Goal: Information Seeking & Learning: Learn about a topic

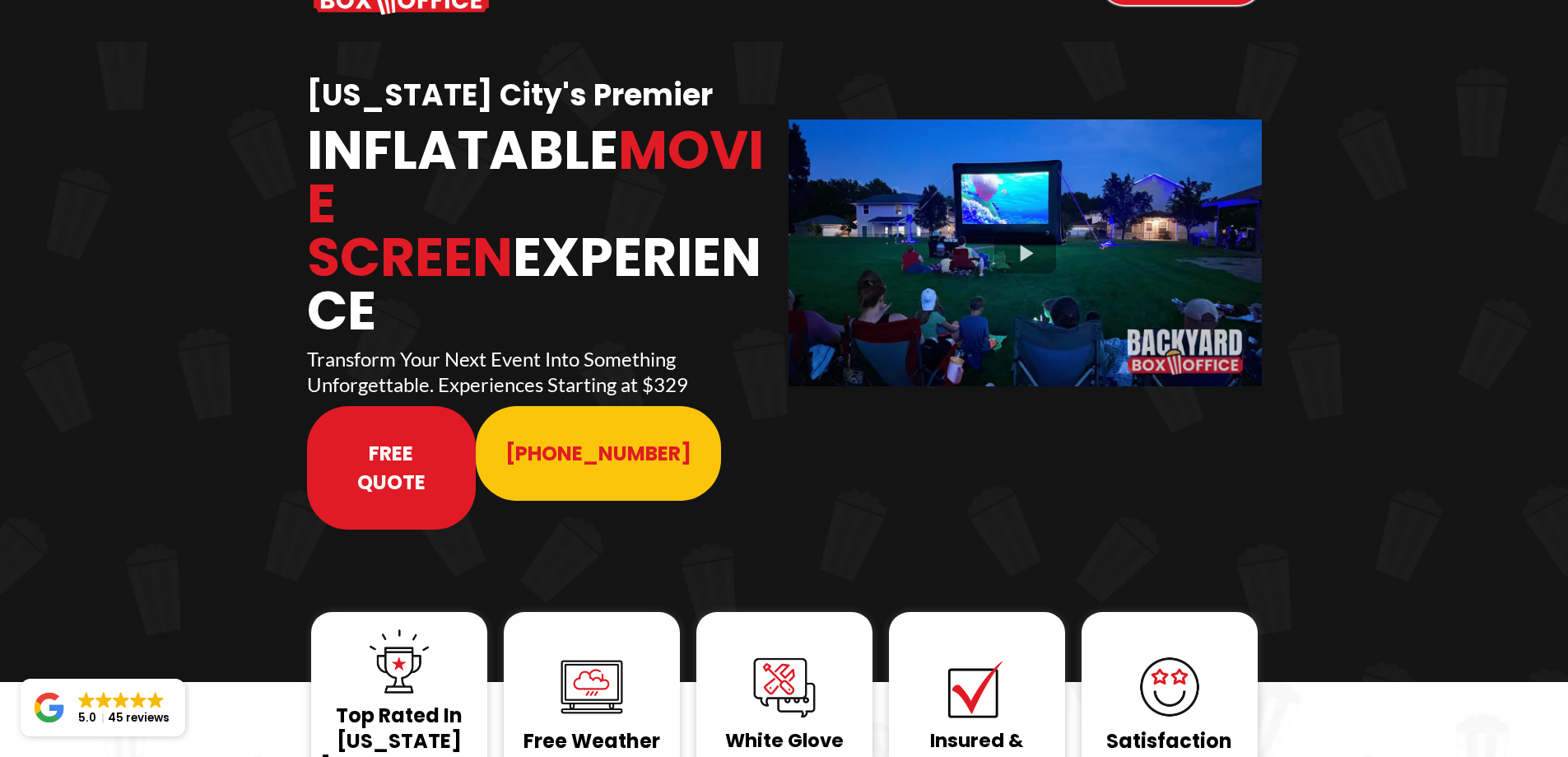
scroll to position [82, 0]
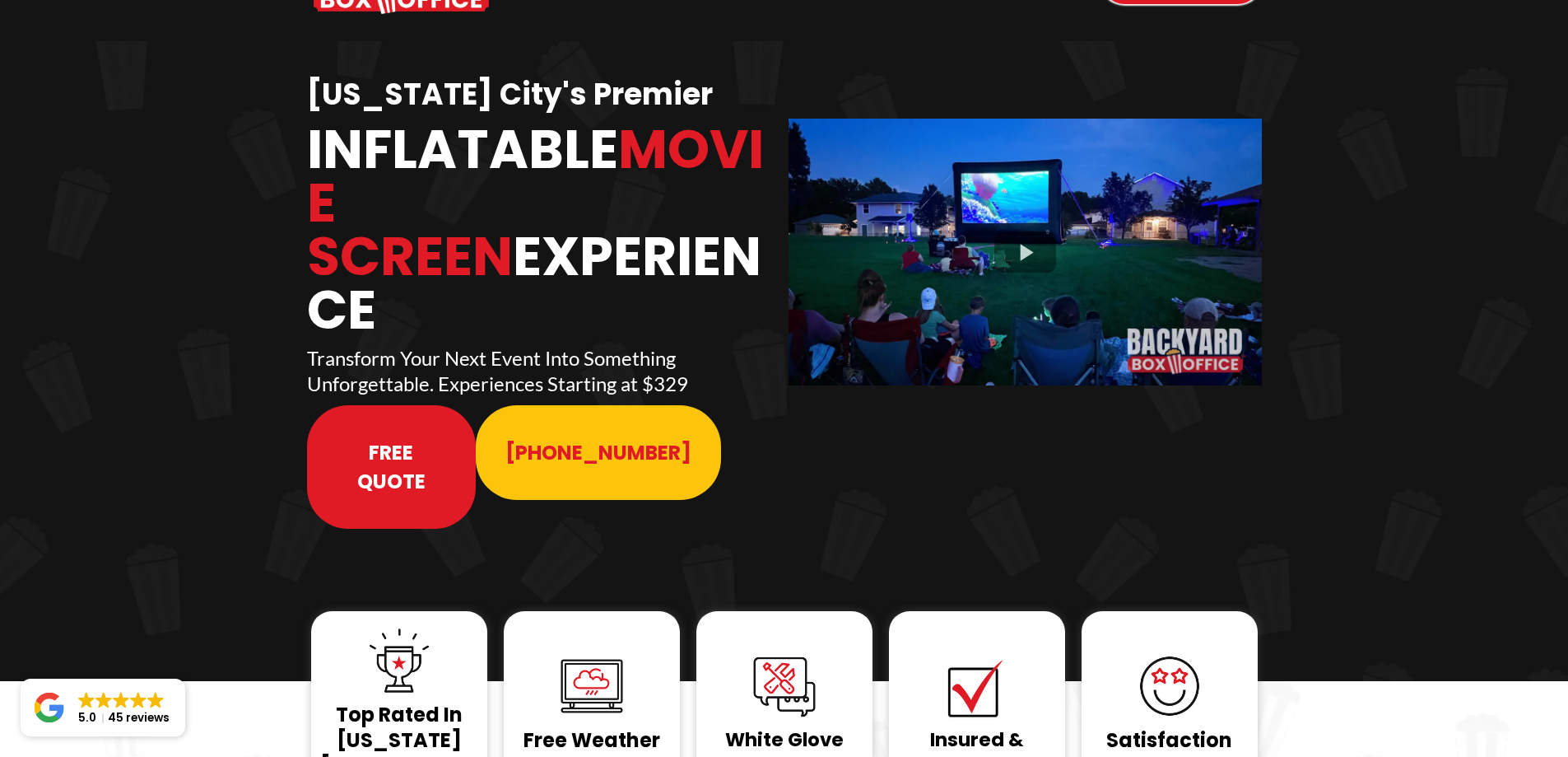
click at [393, 438] on span "Free Quote" at bounding box center [392, 466] width 110 height 58
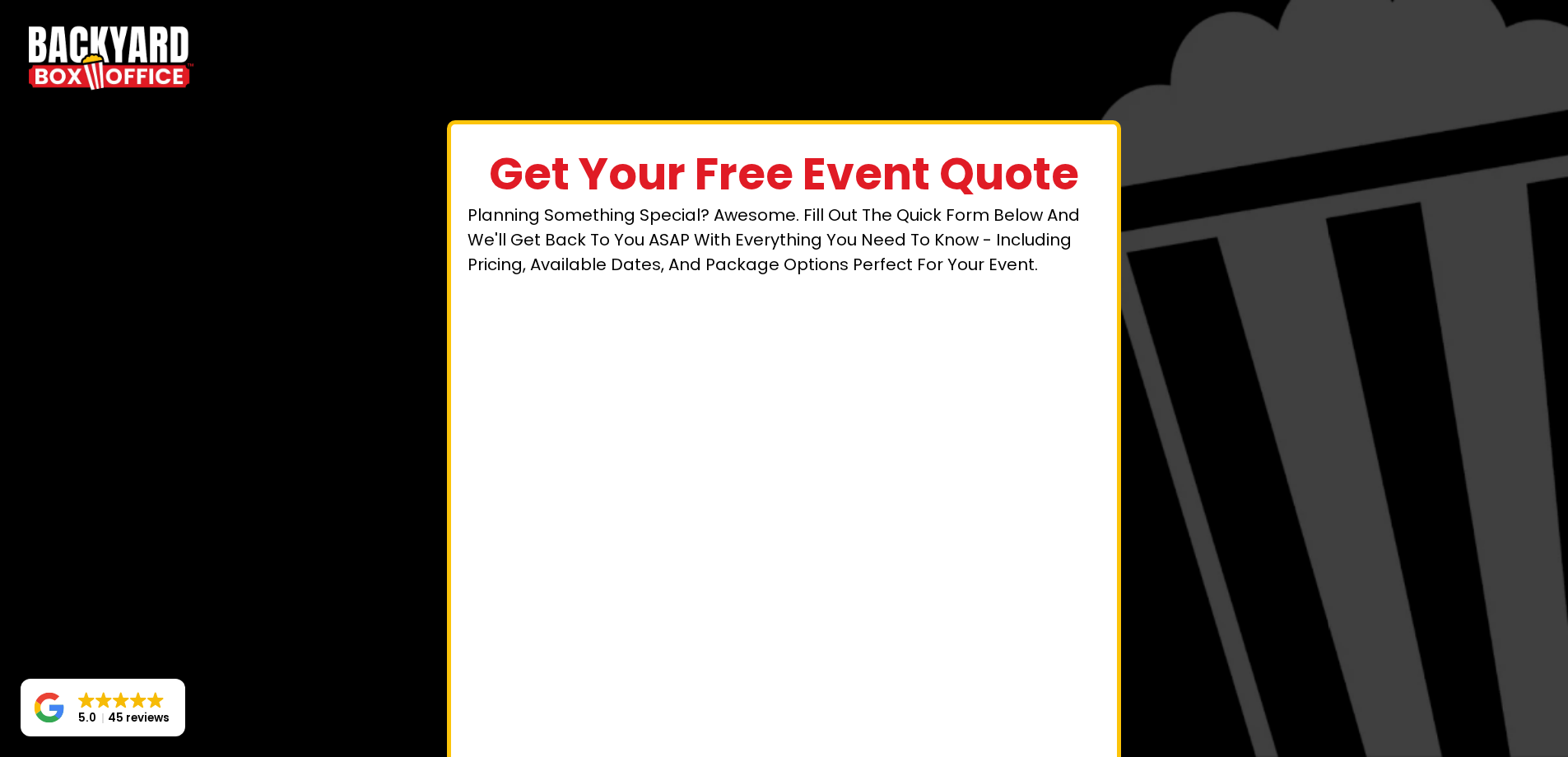
click at [99, 48] on img "https://www.backyardboxoffice.com" at bounding box center [111, 58] width 164 height 75
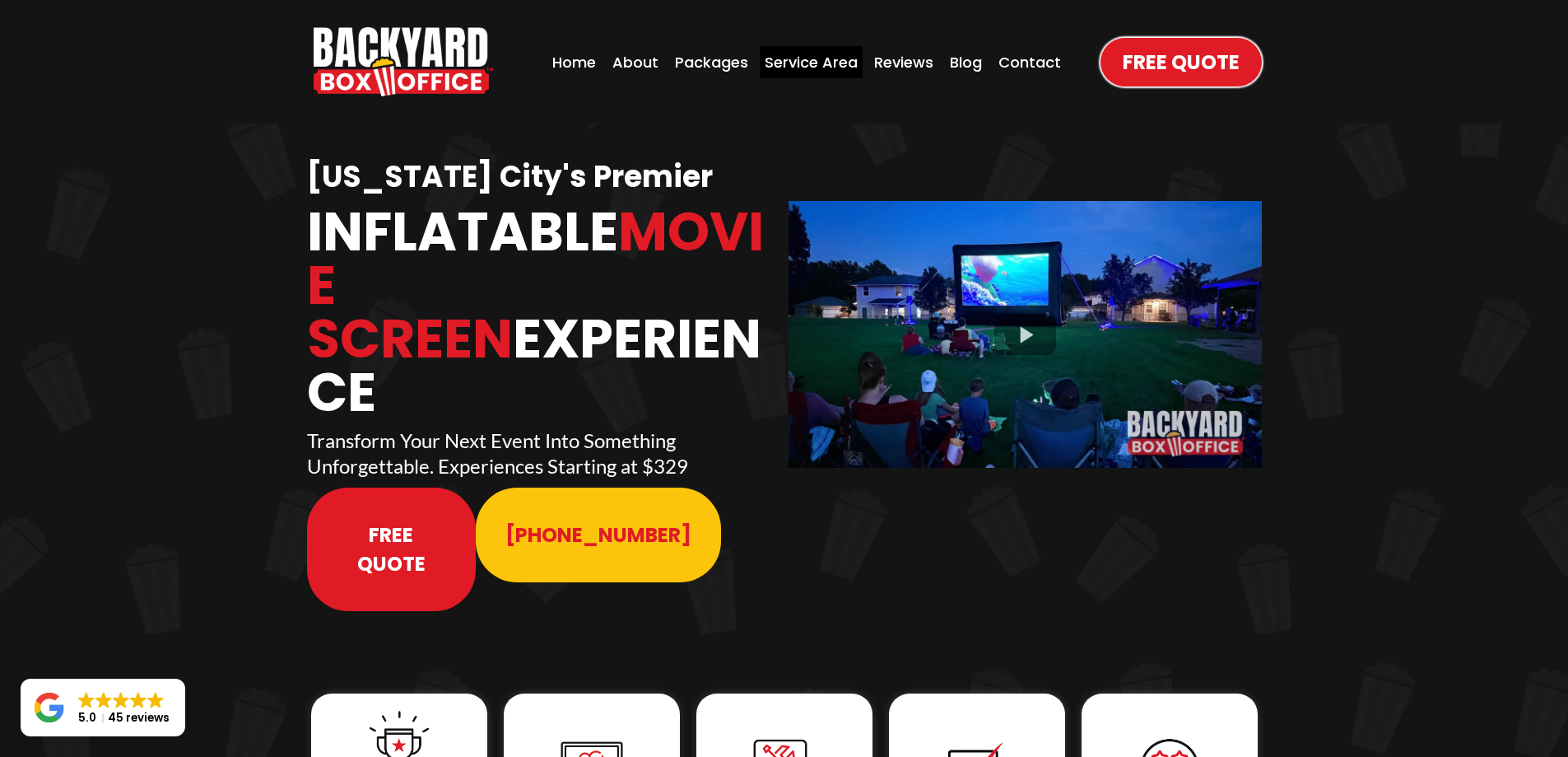
click at [809, 68] on div "Service Area" at bounding box center [810, 62] width 103 height 32
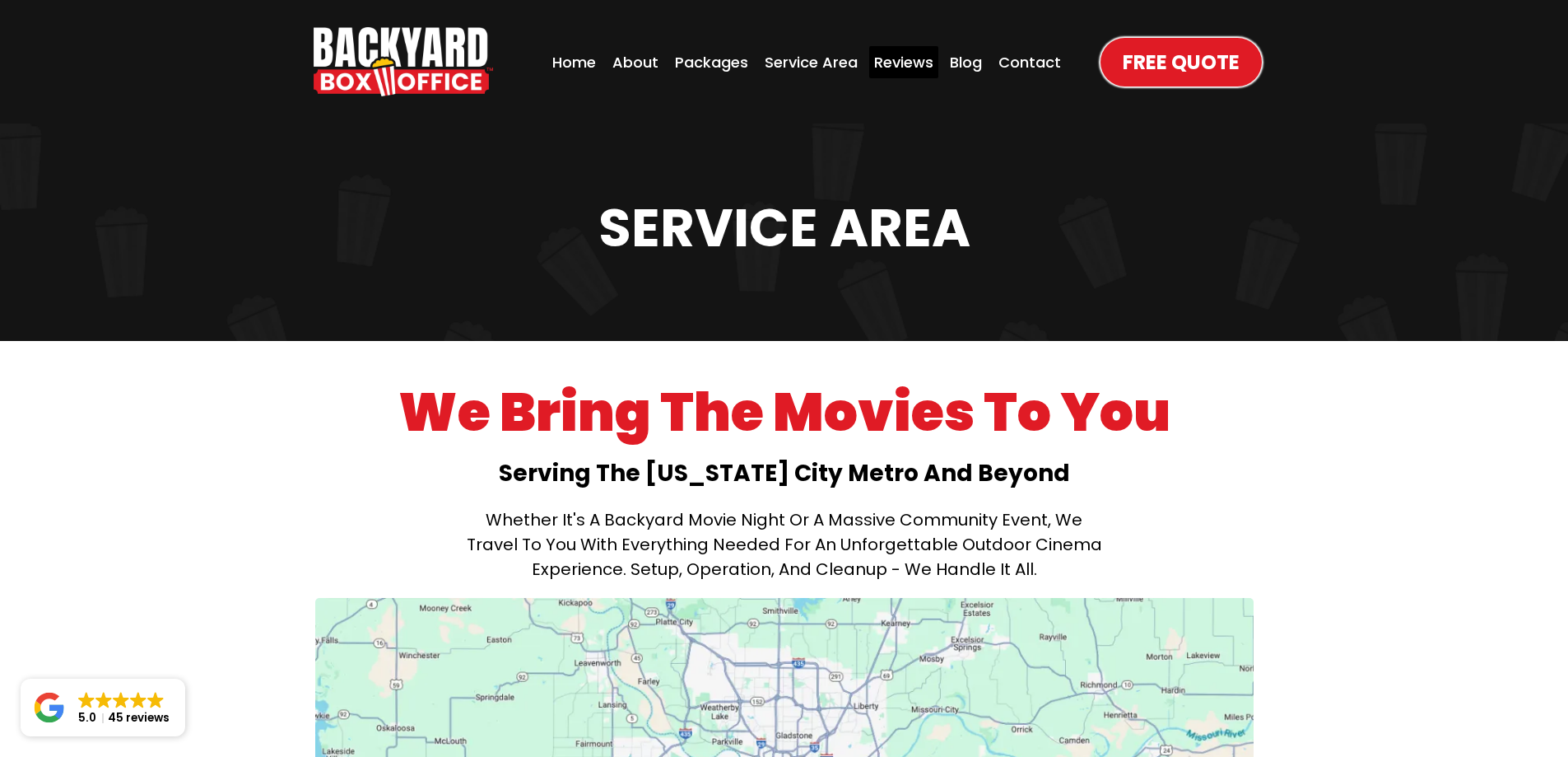
click at [905, 59] on div "Reviews" at bounding box center [903, 62] width 69 height 32
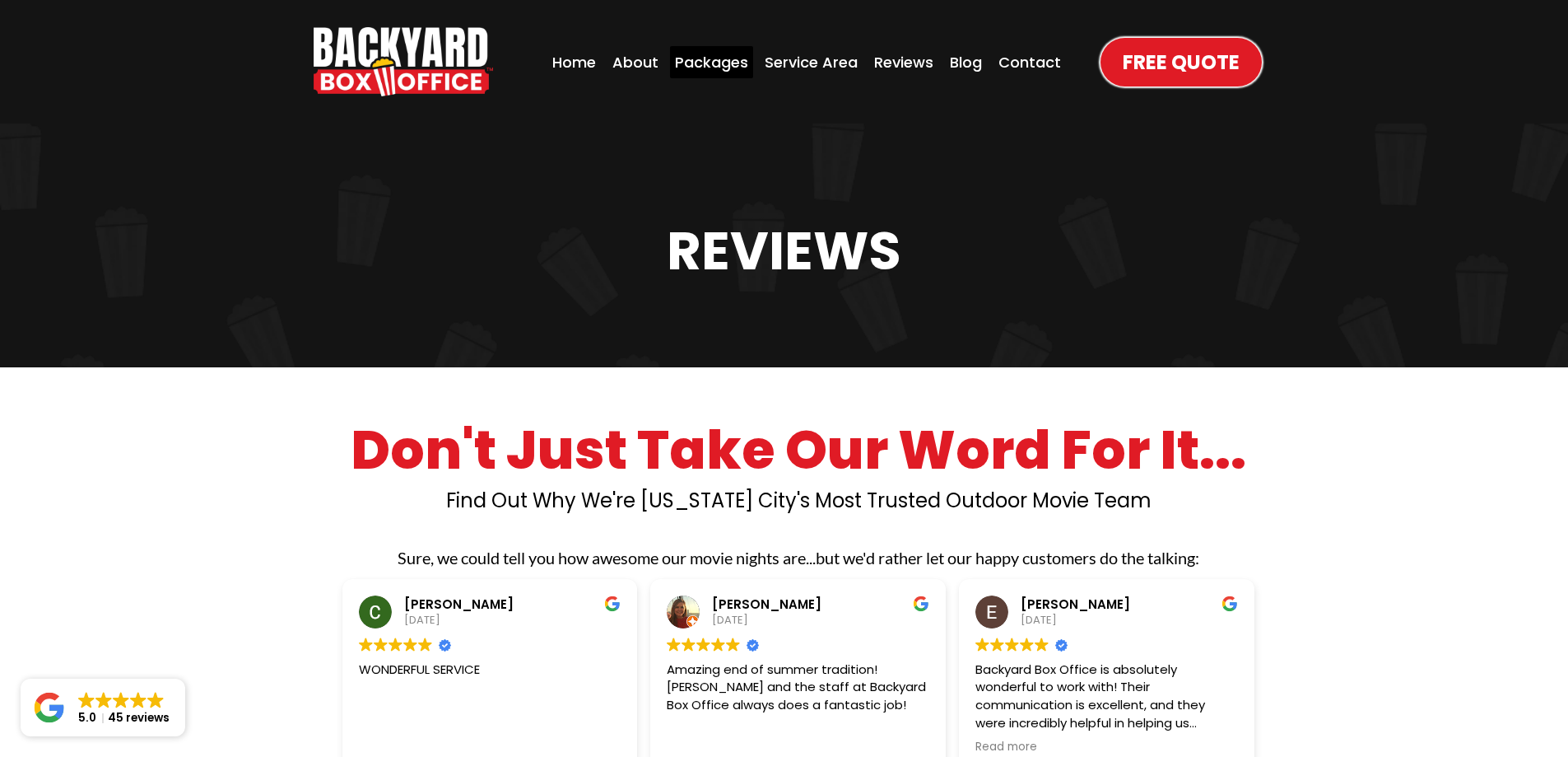
click at [711, 68] on div "Packages" at bounding box center [711, 62] width 83 height 32
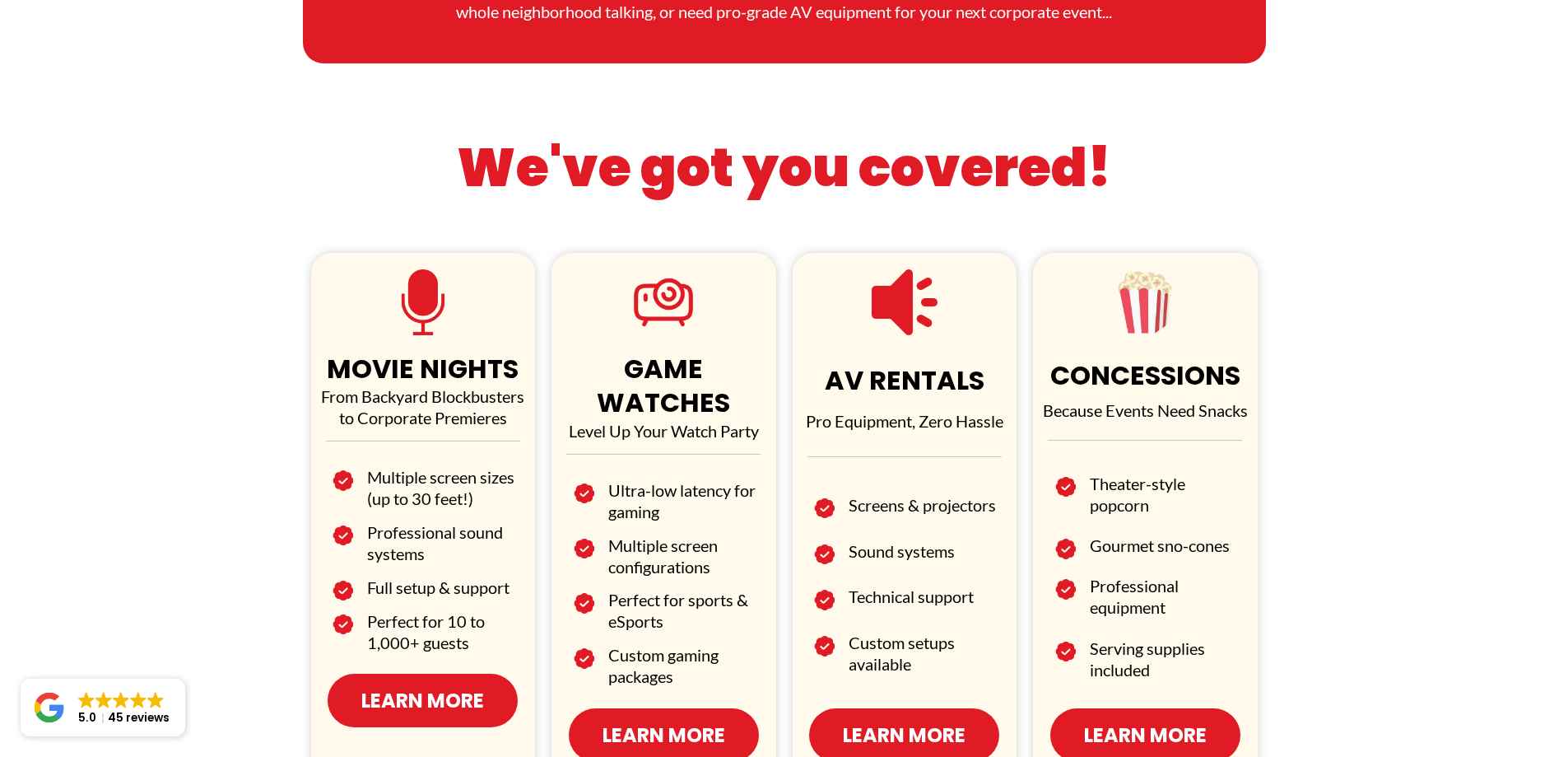
scroll to position [823, 0]
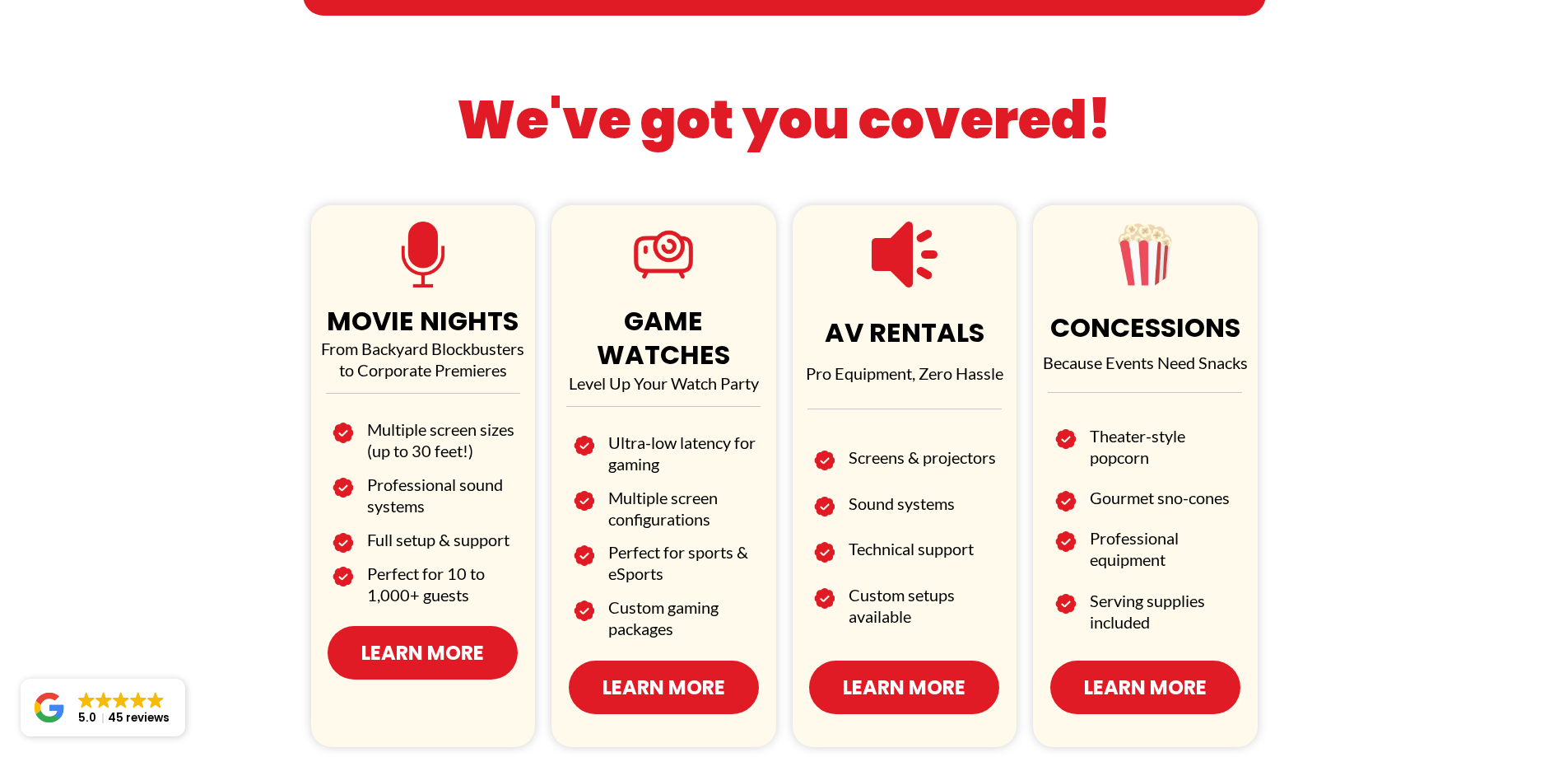
click at [468, 660] on span "Learn More" at bounding box center [423, 652] width 123 height 29
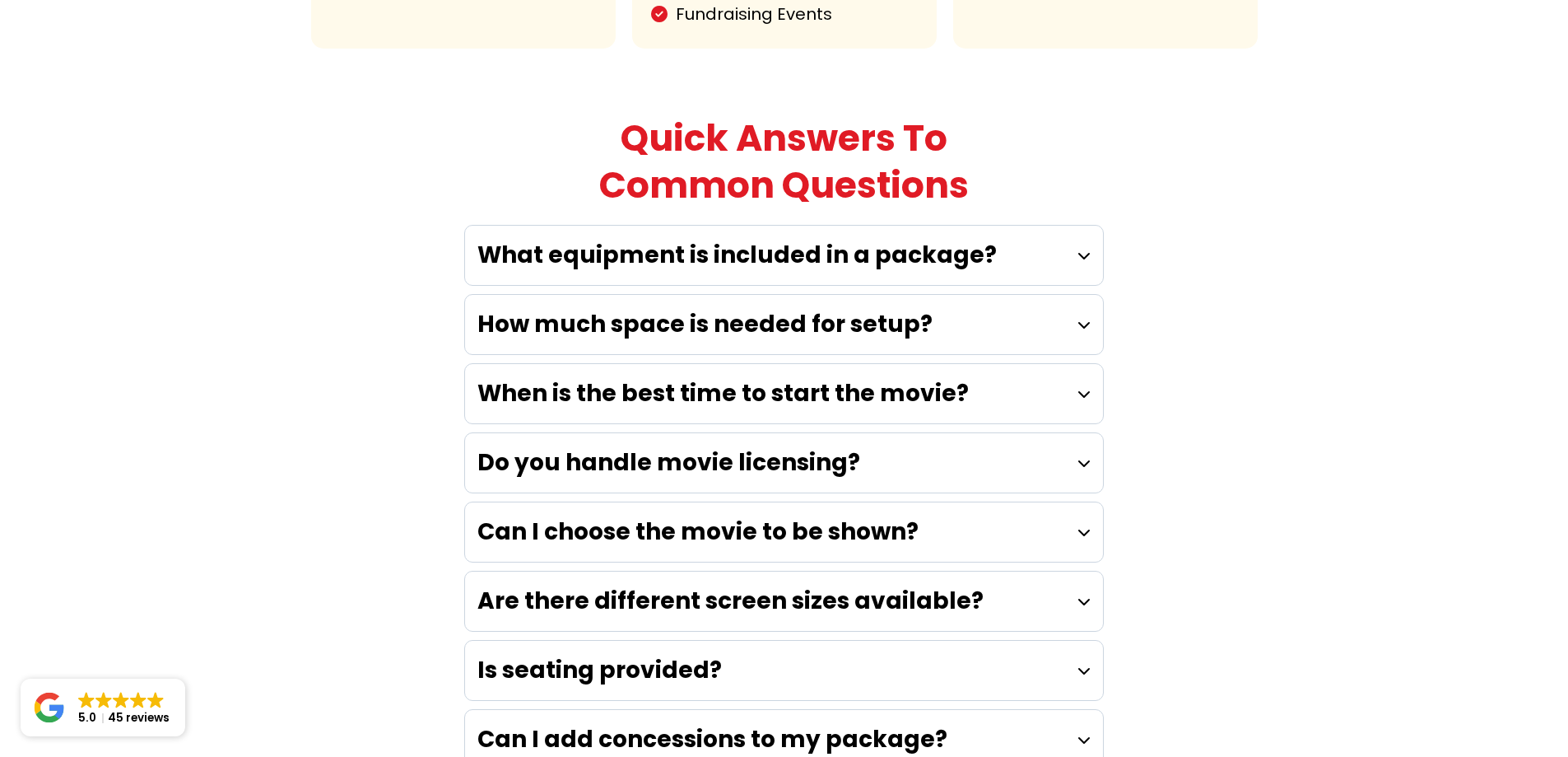
scroll to position [4529, 0]
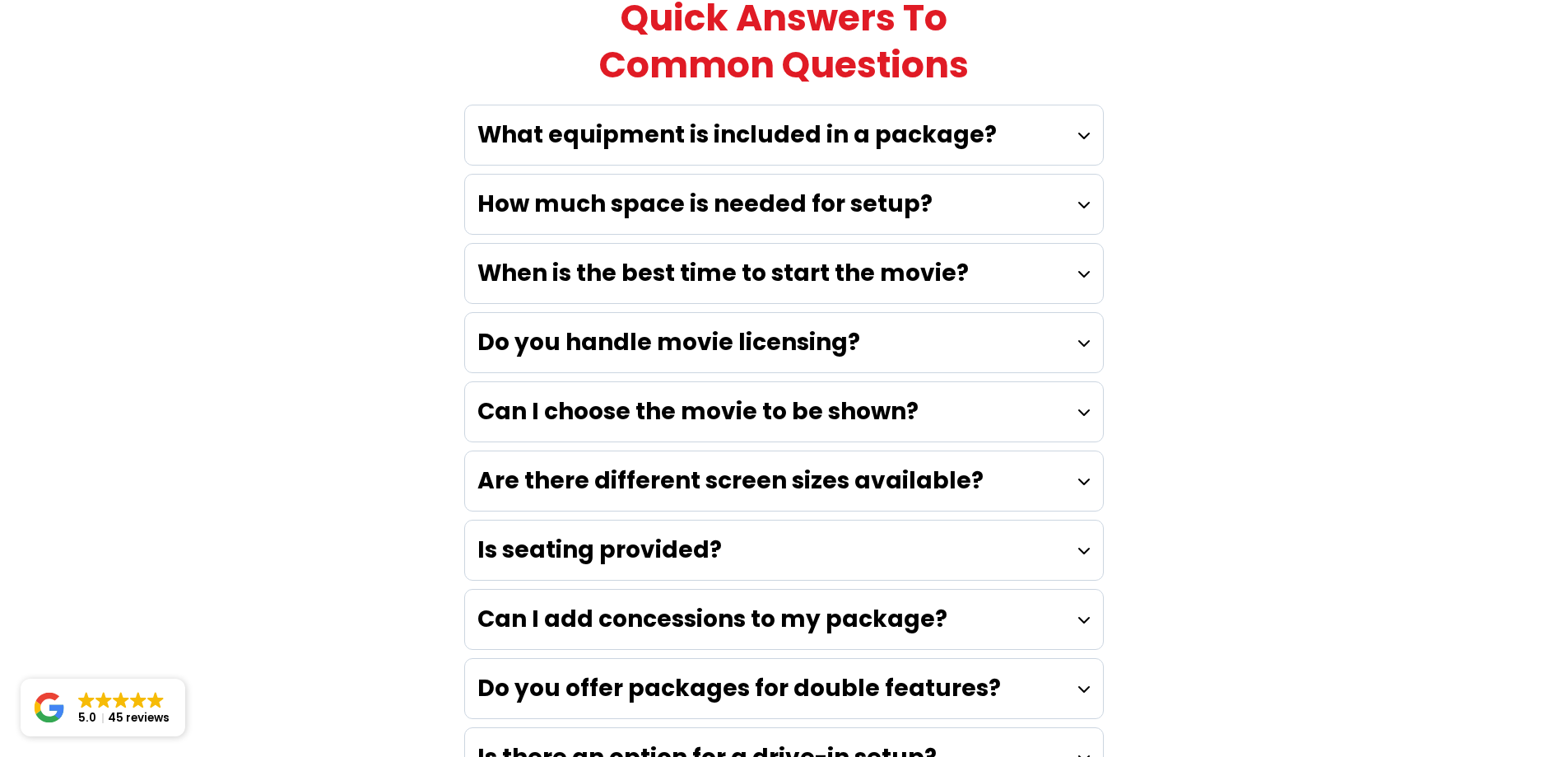
click at [713, 257] on strong "When is the best time to start the movie?" at bounding box center [723, 273] width 492 height 32
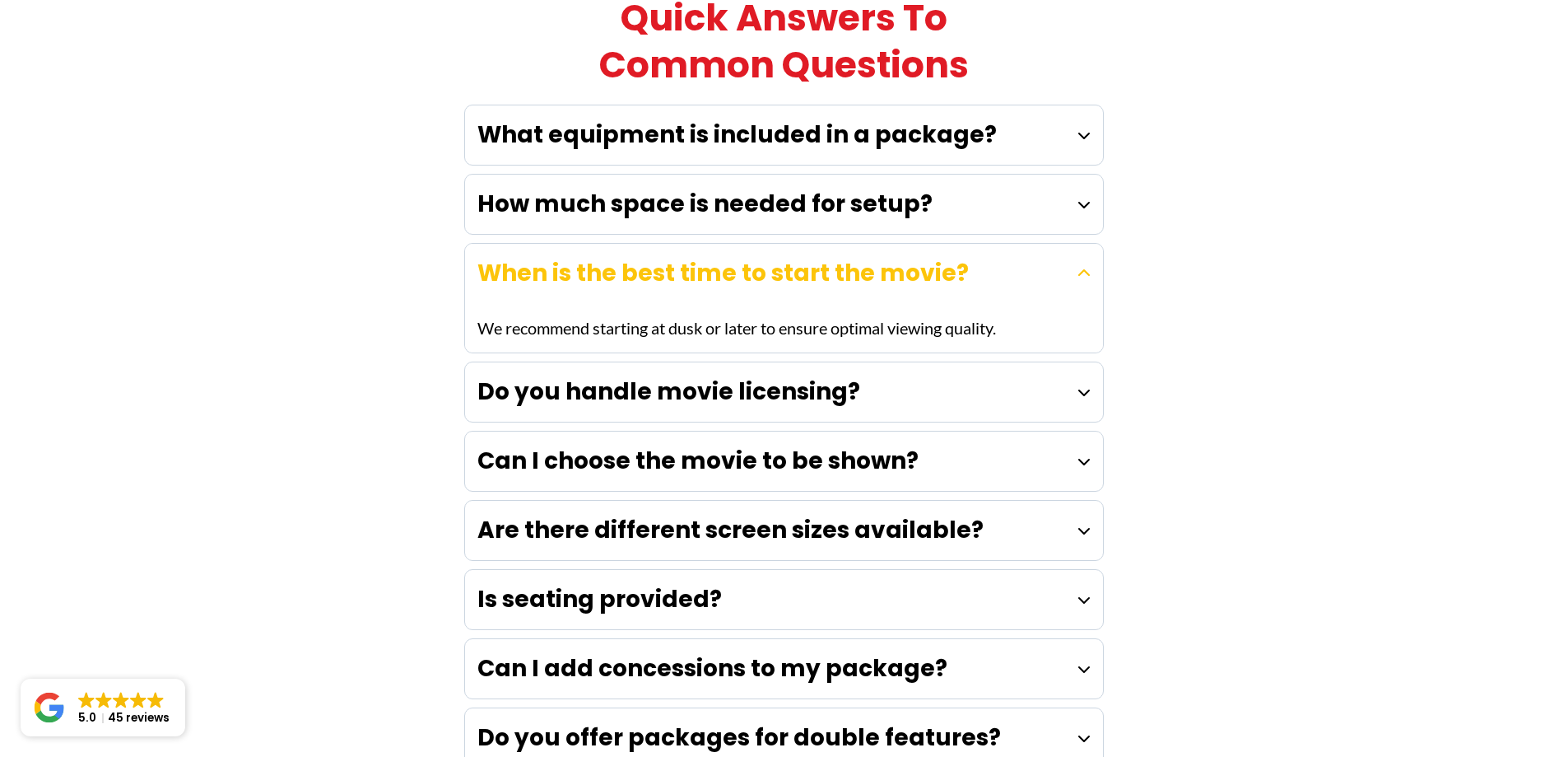
click at [714, 376] on strong "Do you handle movie licensing?" at bounding box center [669, 392] width 383 height 32
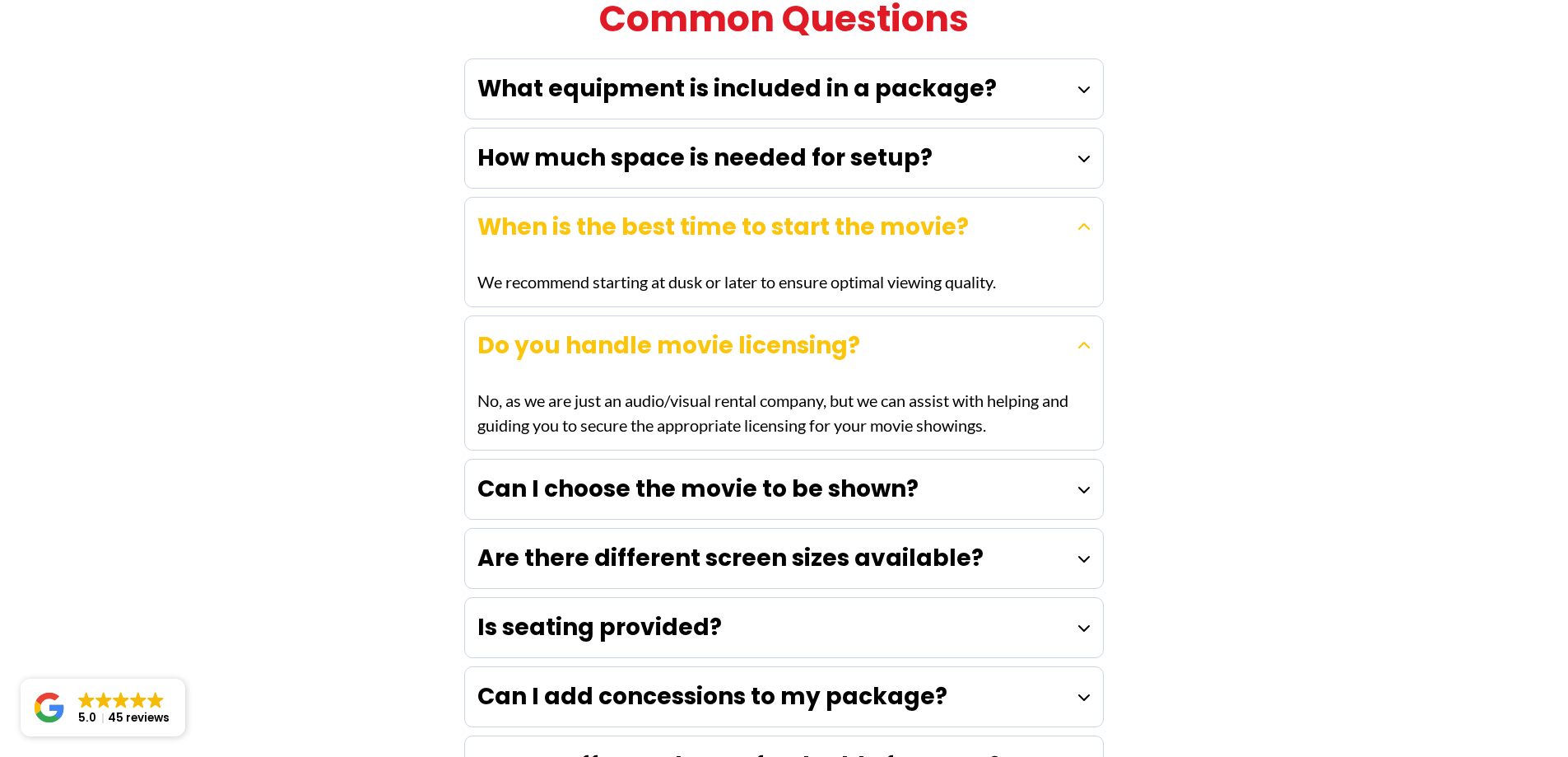
scroll to position [4611, 0]
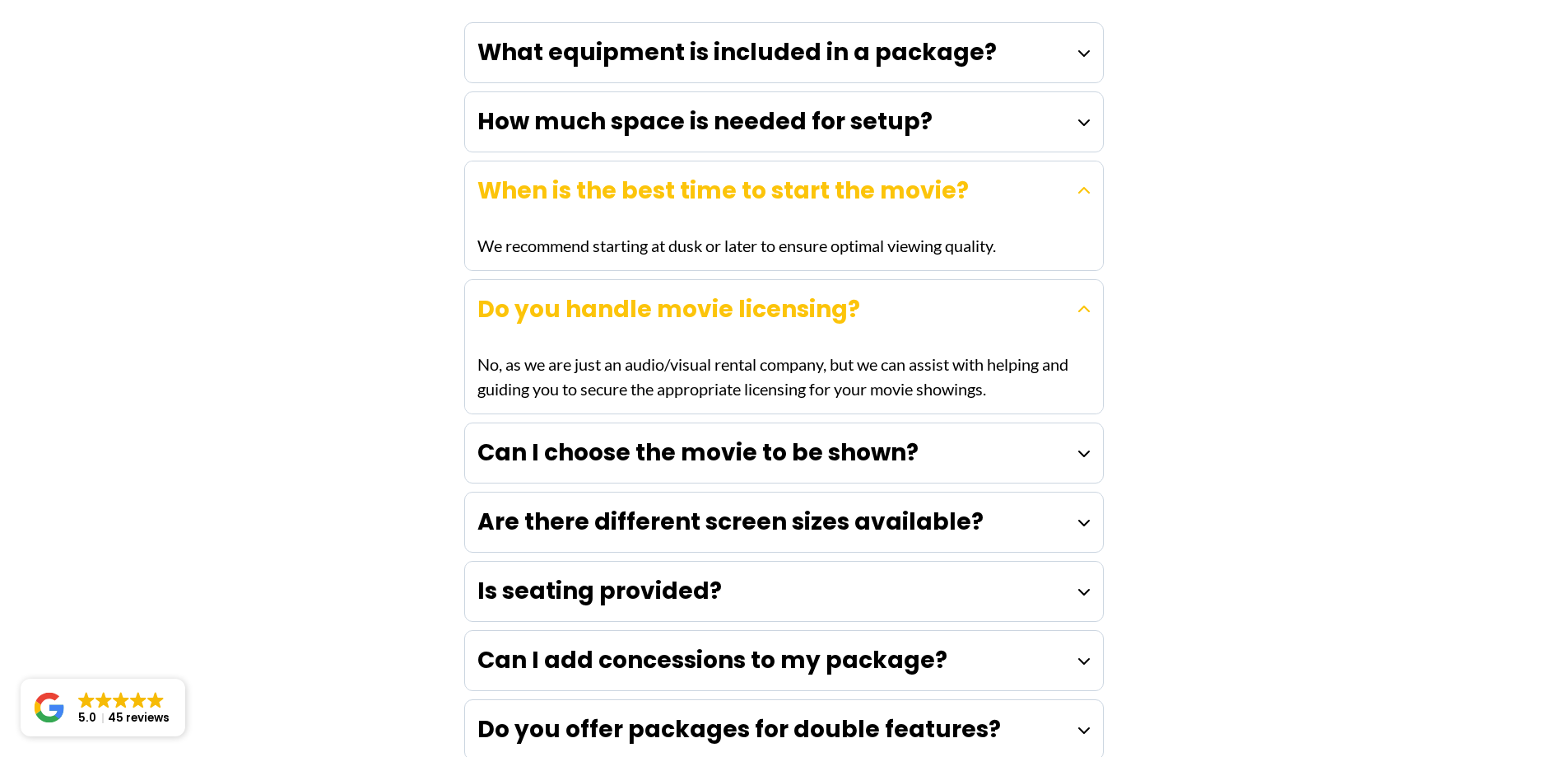
click at [683, 436] on strong "Can I choose the movie to be shown?" at bounding box center [698, 452] width 442 height 32
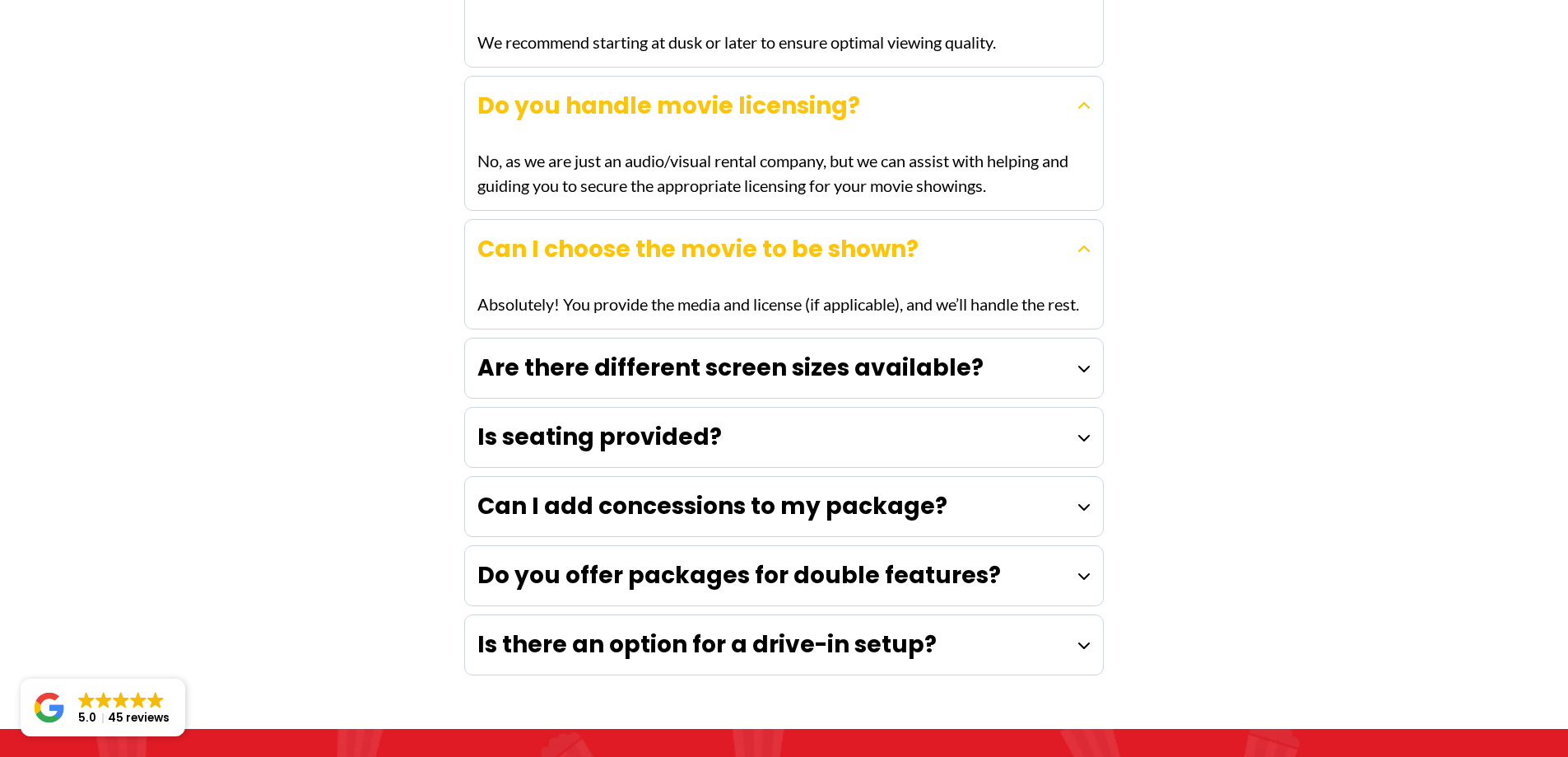
scroll to position [4857, 0]
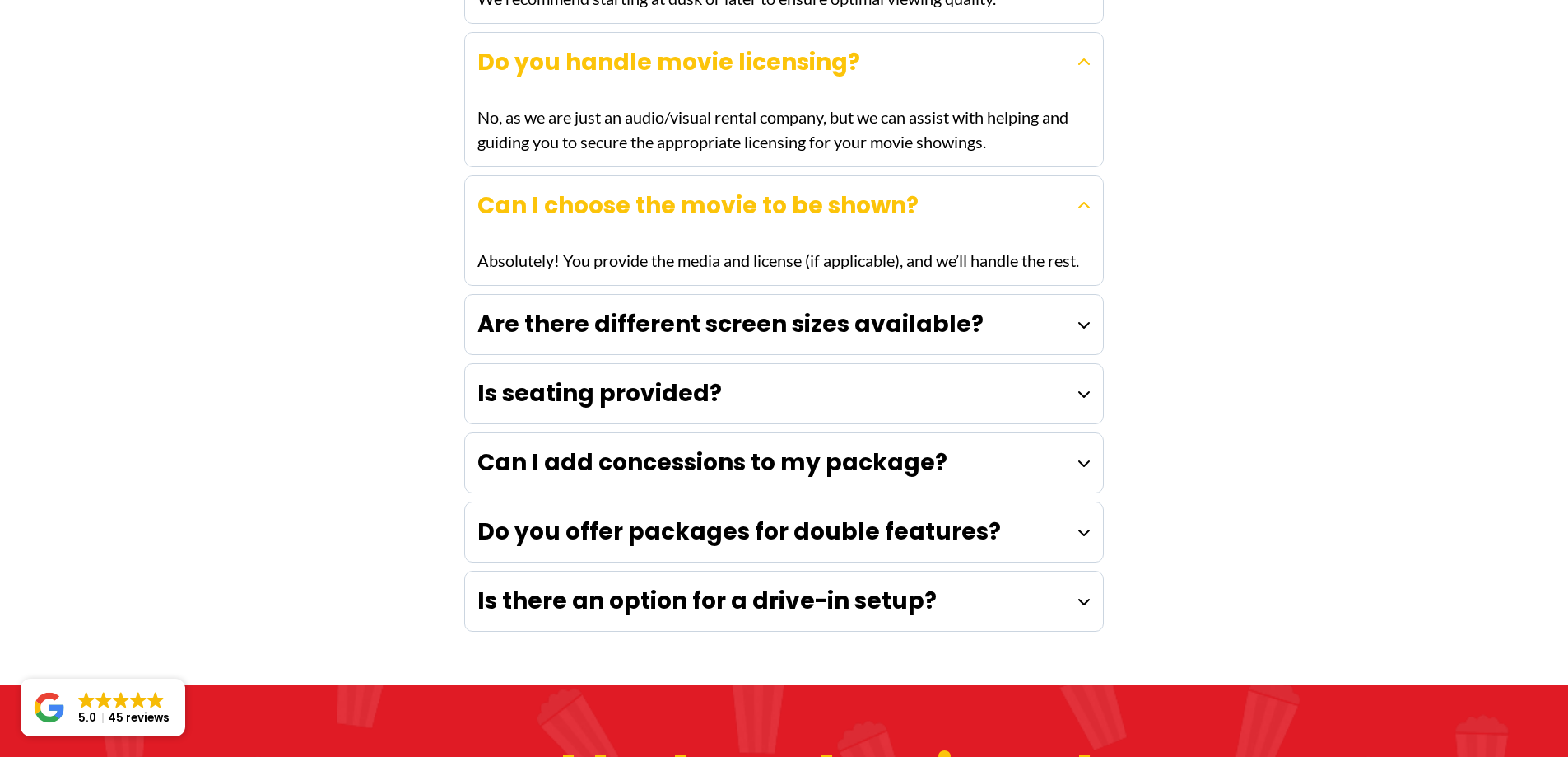
click at [683, 446] on strong "Can I add concessions to my package?" at bounding box center [712, 463] width 470 height 32
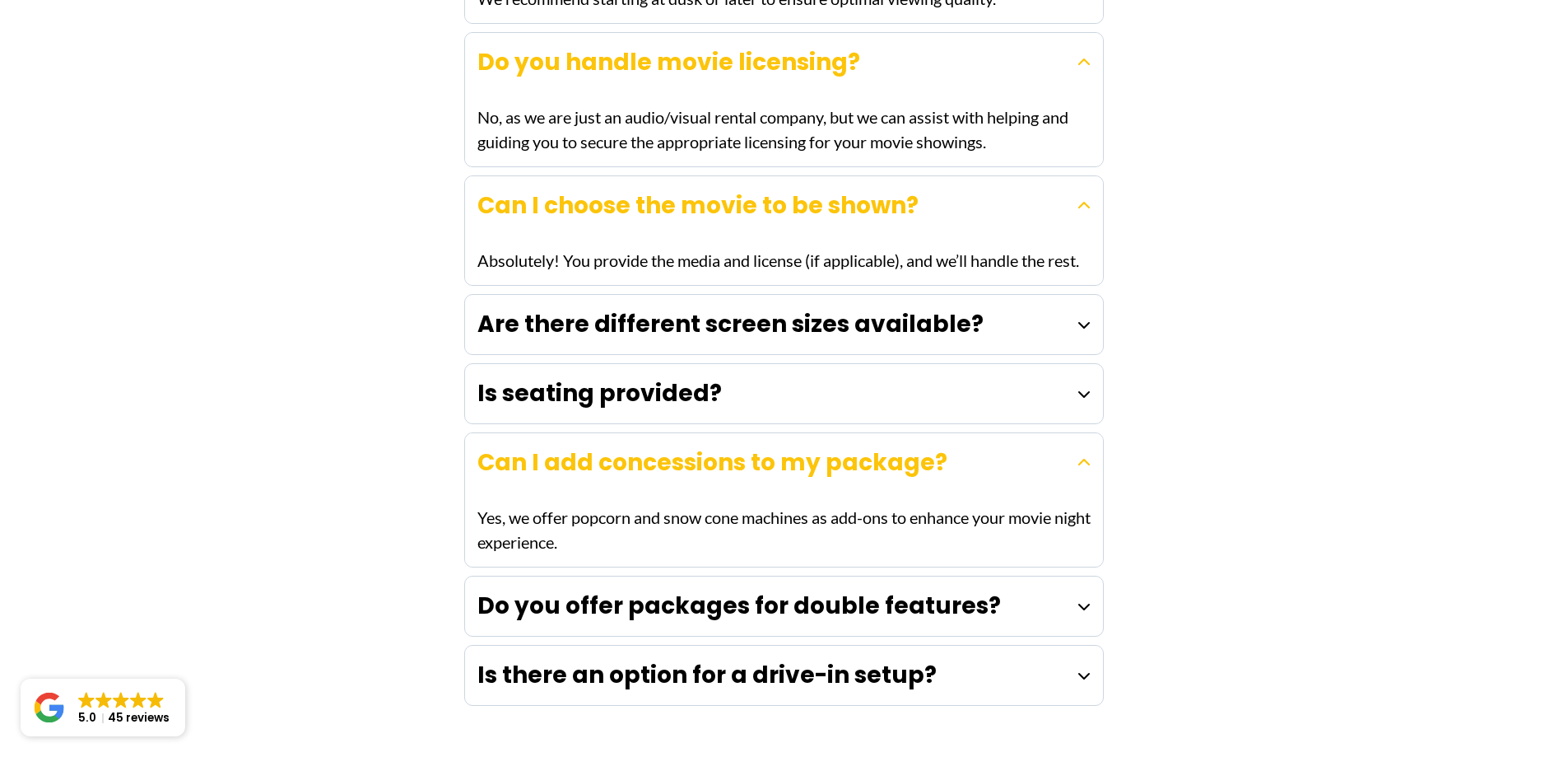
click at [692, 378] on strong "Is seating provided?" at bounding box center [599, 394] width 244 height 32
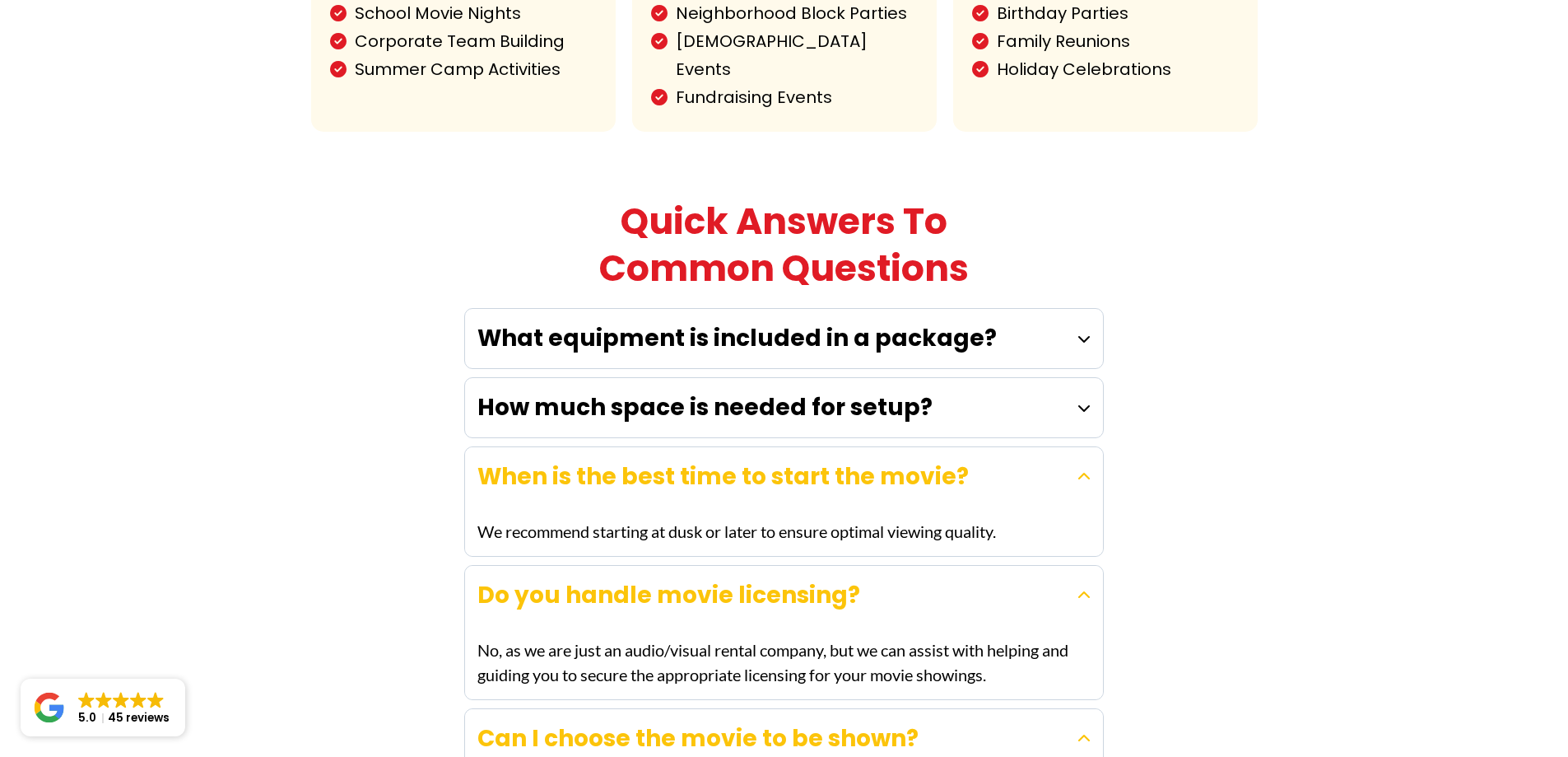
scroll to position [4281, 0]
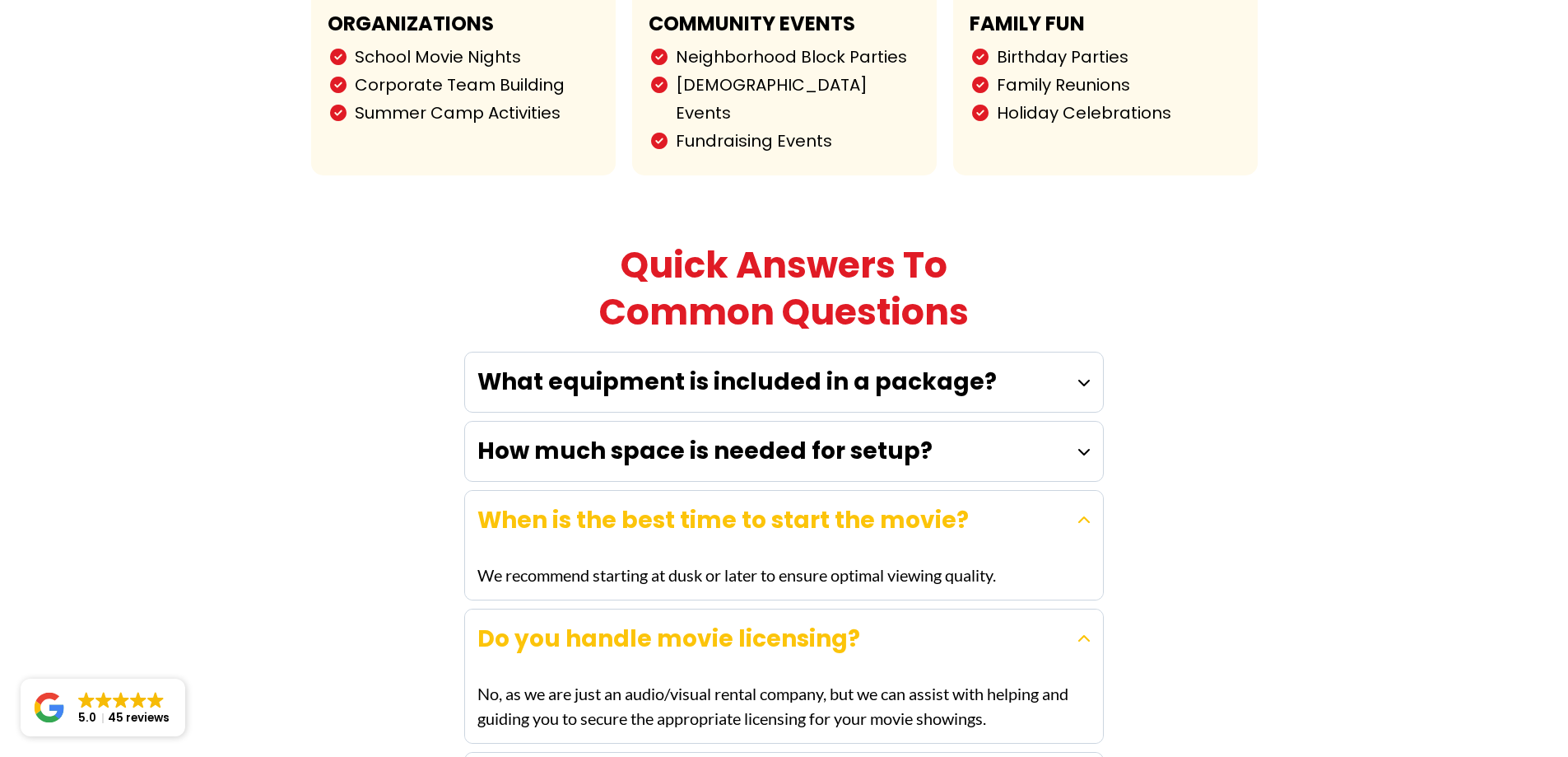
click at [729, 352] on div "What equipment is included in a package?" at bounding box center [784, 381] width 638 height 59
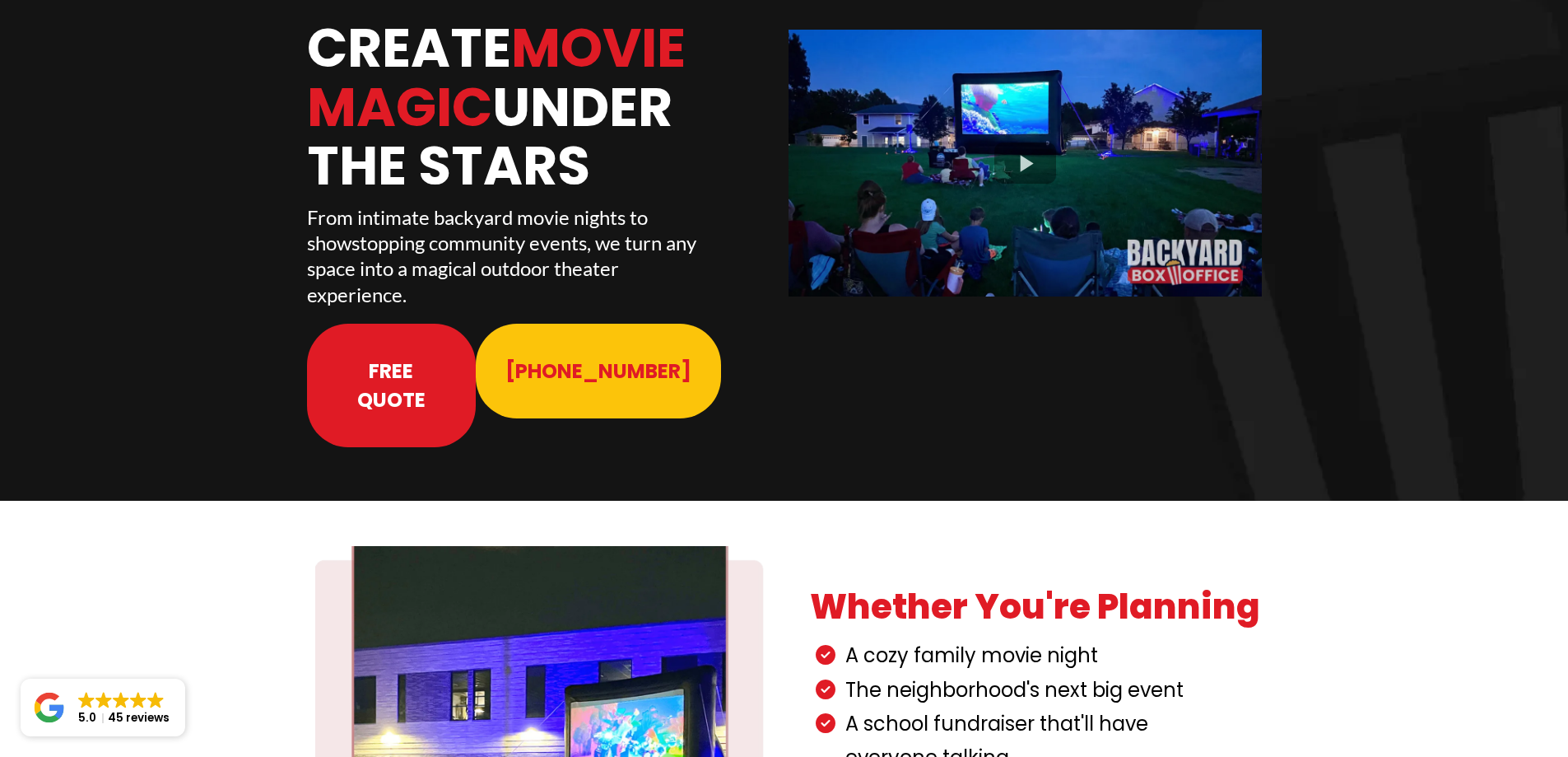
scroll to position [164, 0]
